Goal: Task Accomplishment & Management: Use online tool/utility

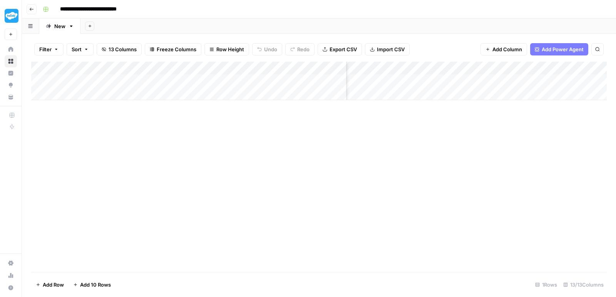
scroll to position [0, 380]
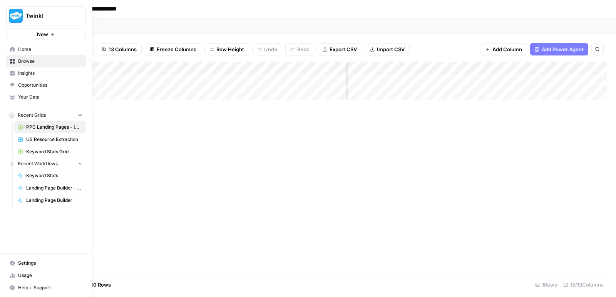
click at [13, 52] on link "Home" at bounding box center [46, 49] width 80 height 12
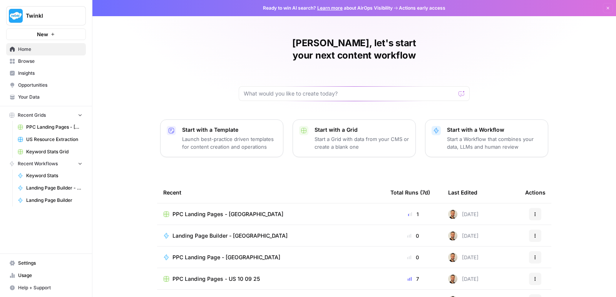
click at [215, 232] on span "Landing Page Builder - [GEOGRAPHIC_DATA]" at bounding box center [229, 236] width 115 height 8
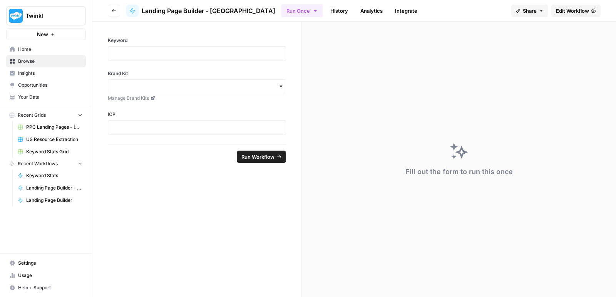
click at [571, 9] on span "Edit Workflow" at bounding box center [572, 11] width 33 height 8
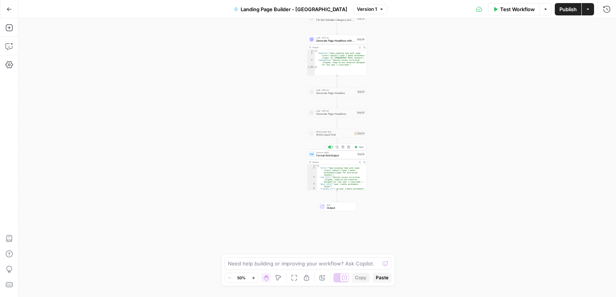
click at [341, 157] on span "Format Grid Output" at bounding box center [335, 156] width 39 height 4
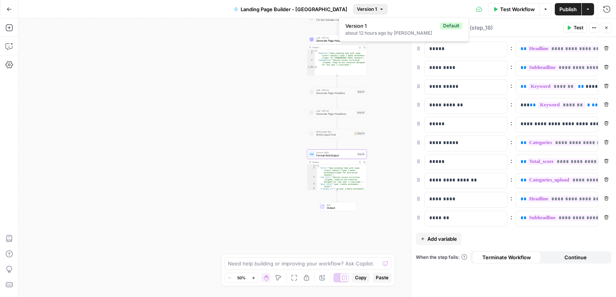
click at [361, 8] on span "Version 1" at bounding box center [367, 9] width 20 height 7
click at [404, 5] on div "Test Workflow Options Publish Actions Run History" at bounding box center [501, 9] width 229 height 18
click at [560, 5] on span "Publish" at bounding box center [567, 9] width 17 height 8
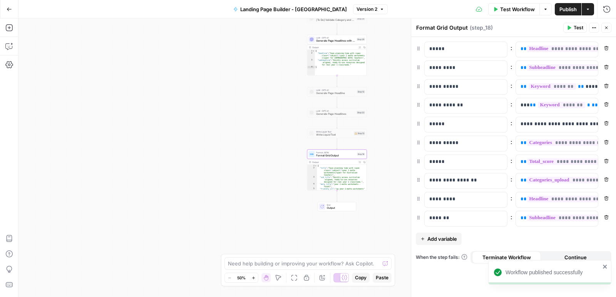
click at [10, 7] on icon "button" at bounding box center [9, 9] width 5 height 5
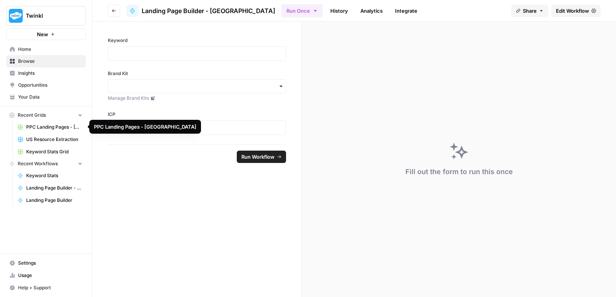
click at [55, 131] on link "PPC Landing Pages - [GEOGRAPHIC_DATA]" at bounding box center [50, 127] width 72 height 12
